Goal: Information Seeking & Learning: Learn about a topic

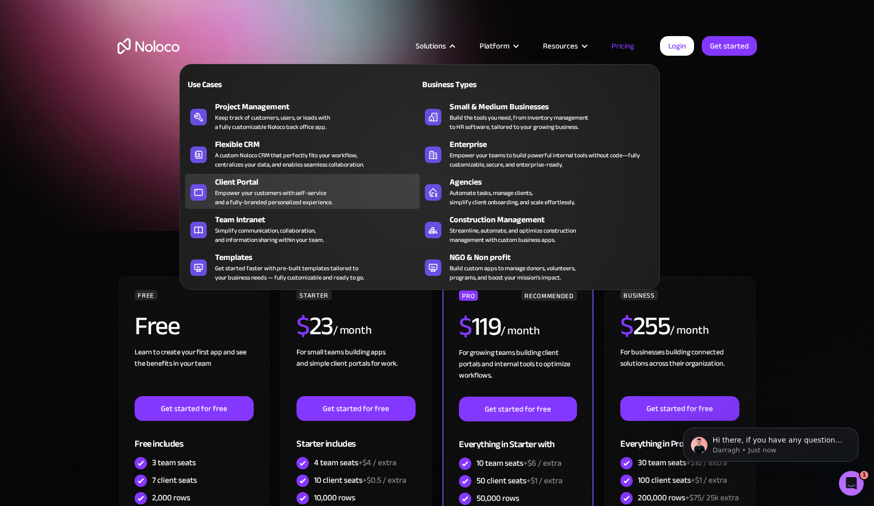
click at [254, 199] on div "Empower your customers with self-service and a fully-branded personalized exper…" at bounding box center [274, 197] width 118 height 19
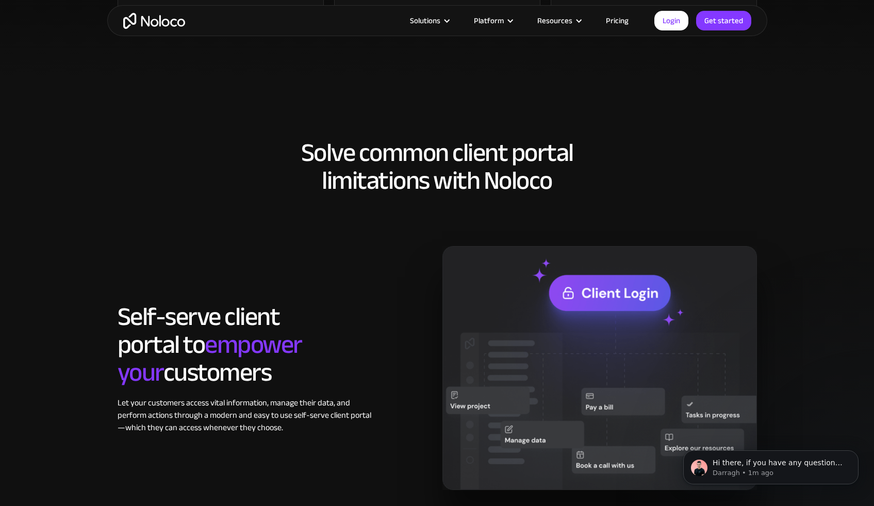
scroll to position [643, 0]
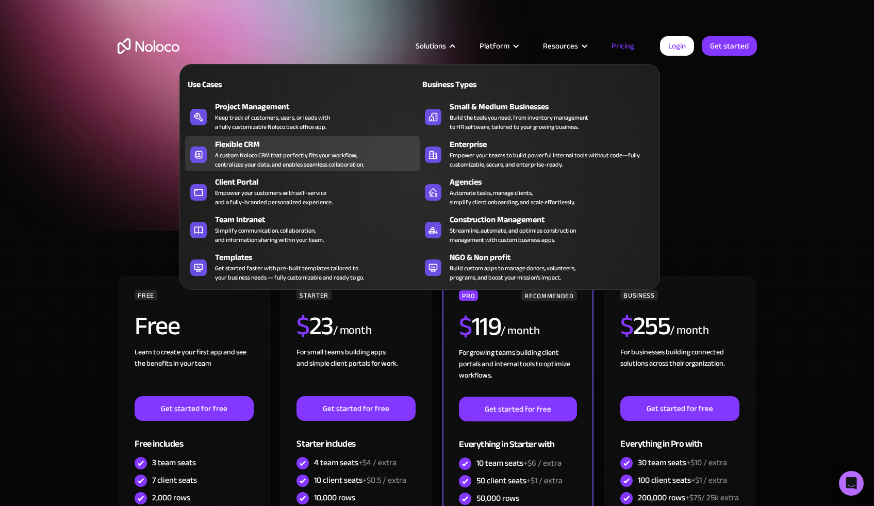
click at [225, 157] on div "A custom Noloco CRM that perfectly fits your workflow, centralizes your data, a…" at bounding box center [289, 160] width 149 height 19
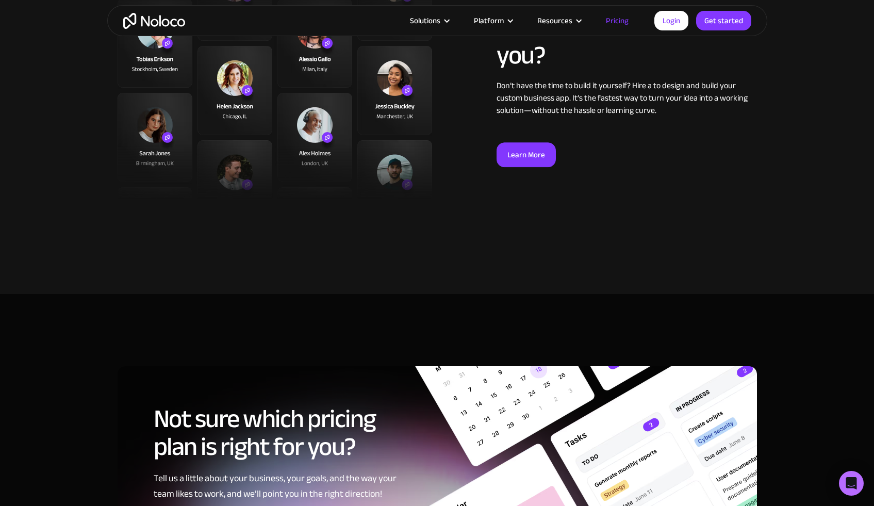
scroll to position [3796, 0]
